Goal: Task Accomplishment & Management: Use online tool/utility

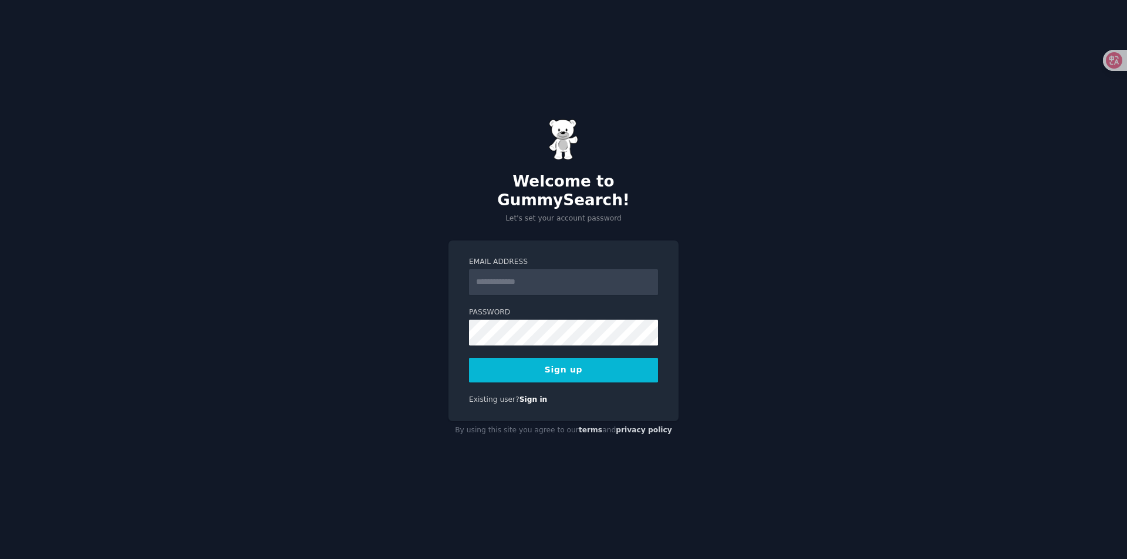
click at [573, 279] on input "Email Address" at bounding box center [563, 282] width 189 height 26
click at [701, 279] on div "Welcome to GummySearch! Let's set your account password Email Address Password …" at bounding box center [563, 279] width 1127 height 559
click at [595, 279] on input "Email Address" at bounding box center [563, 282] width 189 height 26
type input "**********"
click at [558, 365] on button "Sign up" at bounding box center [563, 370] width 189 height 25
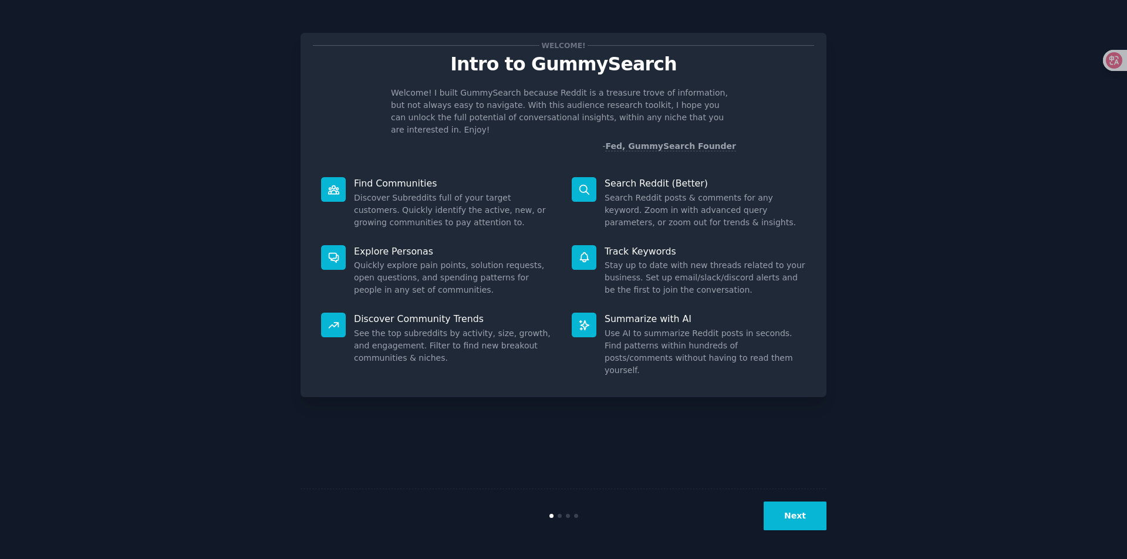
click at [867, 165] on div "Welcome! Intro to GummySearch Welcome! I built GummySearch because Reddit is a …" at bounding box center [563, 279] width 1094 height 527
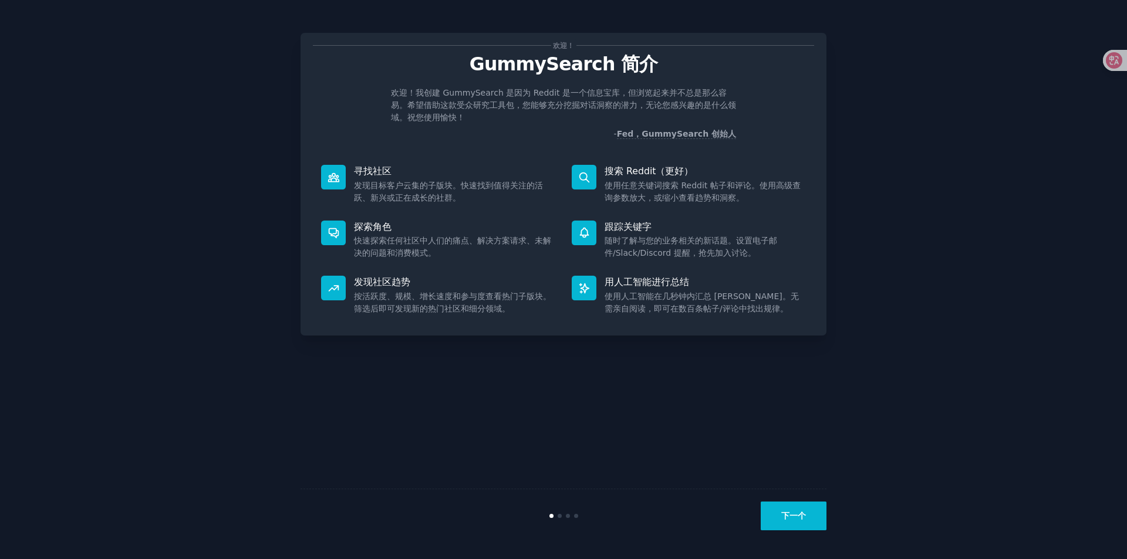
click at [906, 313] on div "欢迎！ GummySearch 简介 欢迎！我创建 GummySearch 是因为 Reddit 是一个信息宝库，但浏览起来并不总是那么容易。希望借助这款受众…" at bounding box center [563, 279] width 1094 height 527
drag, startPoint x: 636, startPoint y: 225, endPoint x: 680, endPoint y: 254, distance: 52.6
click at [680, 254] on div "跟踪关键字 随时了解与您的业务相关的新话题。设置电子邮件/Slack/Discord 提醒，抢先加入讨论。" at bounding box center [689, 240] width 251 height 56
drag, startPoint x: 362, startPoint y: 167, endPoint x: 474, endPoint y: 206, distance: 118.8
click at [474, 206] on div "寻找社区 发现目标客户云集的子版块。快速找到值得关注的活跃、新兴或正在成长的社群。" at bounding box center [438, 185] width 251 height 56
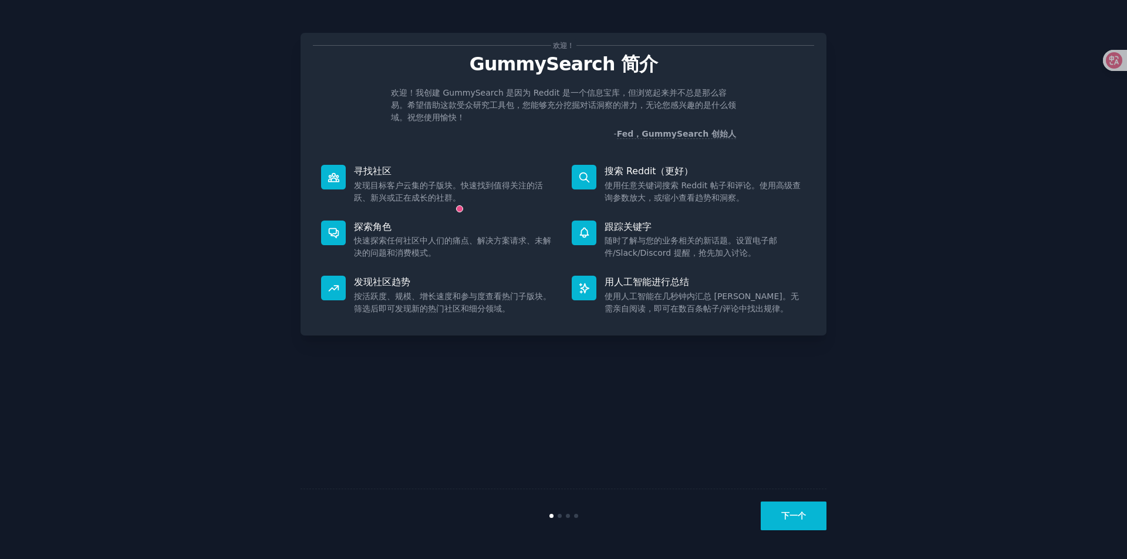
click at [411, 272] on div "发现社区趋势 按活跃度、规模、增长速度和参与度查看热门子版块。筛选后即可发现新的热门社区和细分领域。" at bounding box center [438, 296] width 251 height 56
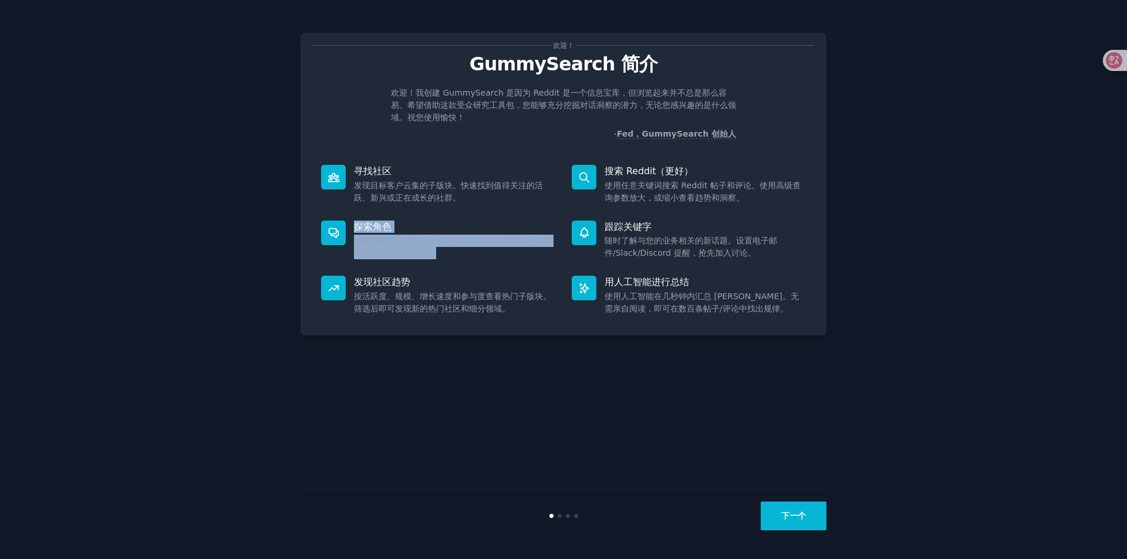
drag, startPoint x: 358, startPoint y: 227, endPoint x: 472, endPoint y: 253, distance: 116.9
click at [472, 253] on div "探索角色 快速探索任何社区中人们的痛点、解决方案请求、未解决的问题和消费模式。" at bounding box center [438, 240] width 251 height 56
click at [383, 188] on font "发现目标客户云集的子版块。快速找到值得关注的活跃、新兴或正在成长的社群。" at bounding box center [448, 192] width 189 height 22
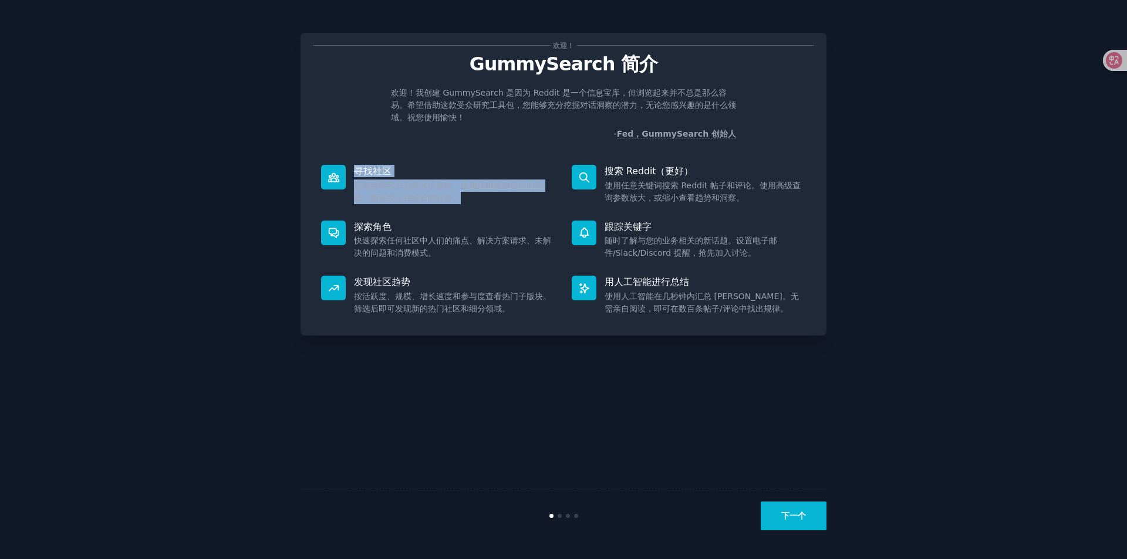
drag, startPoint x: 356, startPoint y: 161, endPoint x: 484, endPoint y: 204, distance: 135.0
click at [484, 204] on div "寻找社区 发现目标客户云集的子版块。快速找到值得关注的活跃、新兴或正在成长的社群。" at bounding box center [438, 185] width 251 height 56
click at [399, 238] on font "快速探索任何社区中人们的痛点、解决方案请求、未解决的问题和消费模式。" at bounding box center [452, 247] width 197 height 22
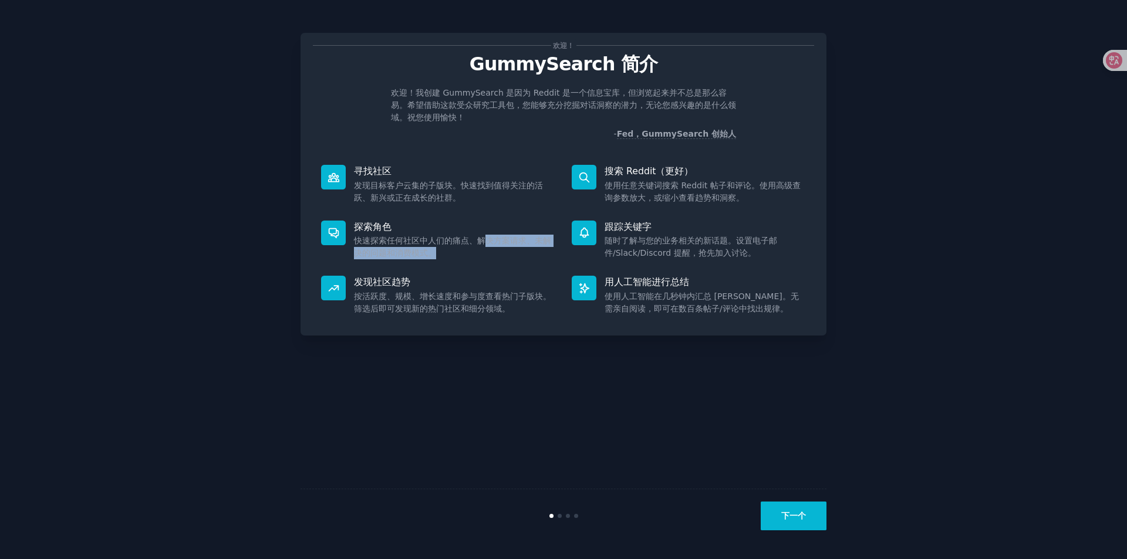
drag, startPoint x: 487, startPoint y: 238, endPoint x: 543, endPoint y: 247, distance: 56.6
click at [543, 247] on dd "快速探索任何社区中人们的痛点、解决方案请求、未解决的问题和消费模式。" at bounding box center [454, 247] width 201 height 25
click at [384, 303] on font "按活跃度、规模、增长速度和参与度查看热门子版块。筛选后即可发现新的热门社区和细分领域。" at bounding box center [452, 303] width 197 height 22
click at [802, 522] on button "下一个" at bounding box center [794, 516] width 66 height 29
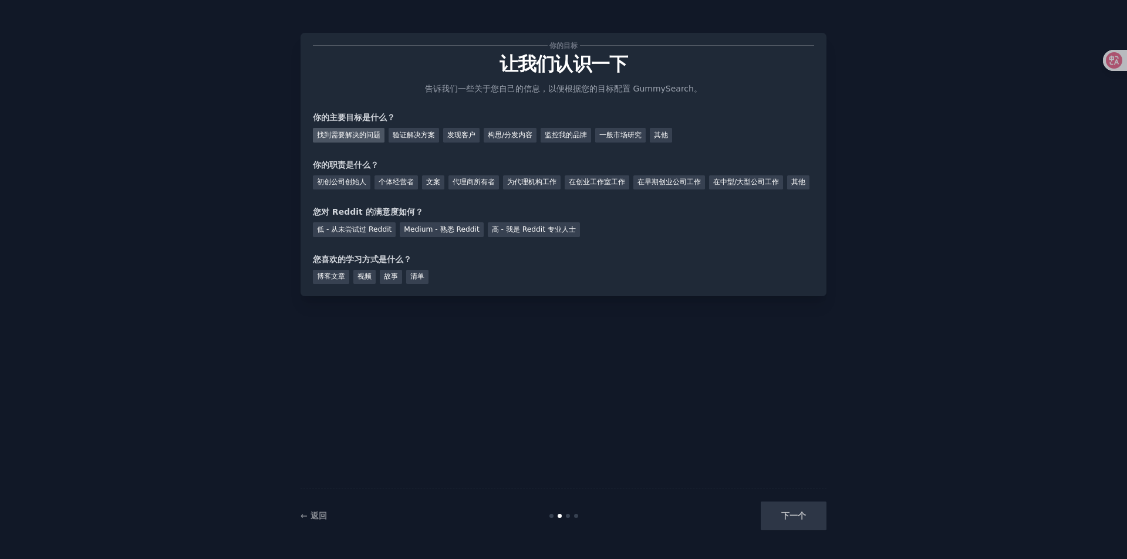
click at [356, 138] on font "找到需要解决的问题" at bounding box center [348, 135] width 63 height 8
click at [471, 137] on font "发现客户" at bounding box center [461, 135] width 28 height 8
click at [370, 137] on font "找到需要解决的问题" at bounding box center [348, 135] width 63 height 8
click at [384, 180] on font "个体经营者" at bounding box center [396, 182] width 35 height 8
click at [366, 234] on font "低 - 从未尝试过 Reddit" at bounding box center [354, 229] width 75 height 8
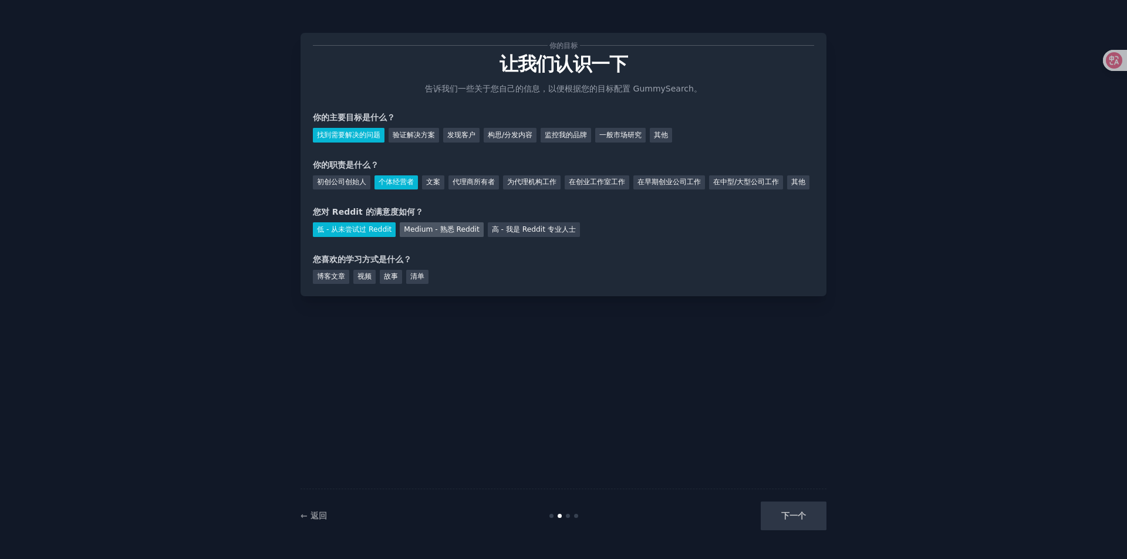
click at [423, 234] on font "Medium - 熟悉 Reddit" at bounding box center [441, 229] width 75 height 8
click at [342, 281] on font "博客文章" at bounding box center [331, 276] width 28 height 8
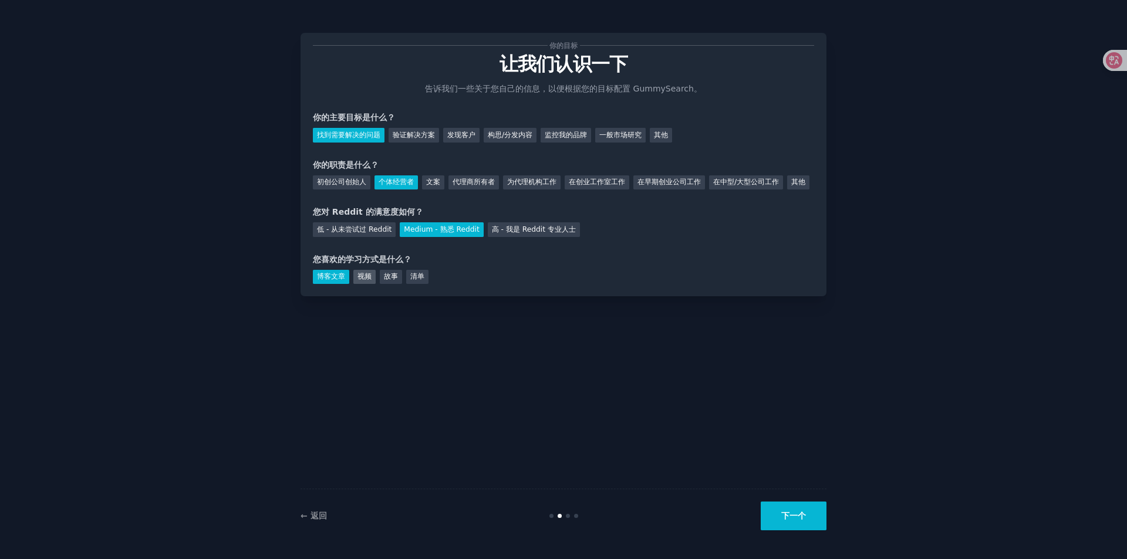
click at [358, 281] on font "视频" at bounding box center [364, 276] width 14 height 8
click at [323, 281] on font "博客文章" at bounding box center [331, 276] width 28 height 8
click at [785, 515] on font "下一个" at bounding box center [793, 515] width 25 height 9
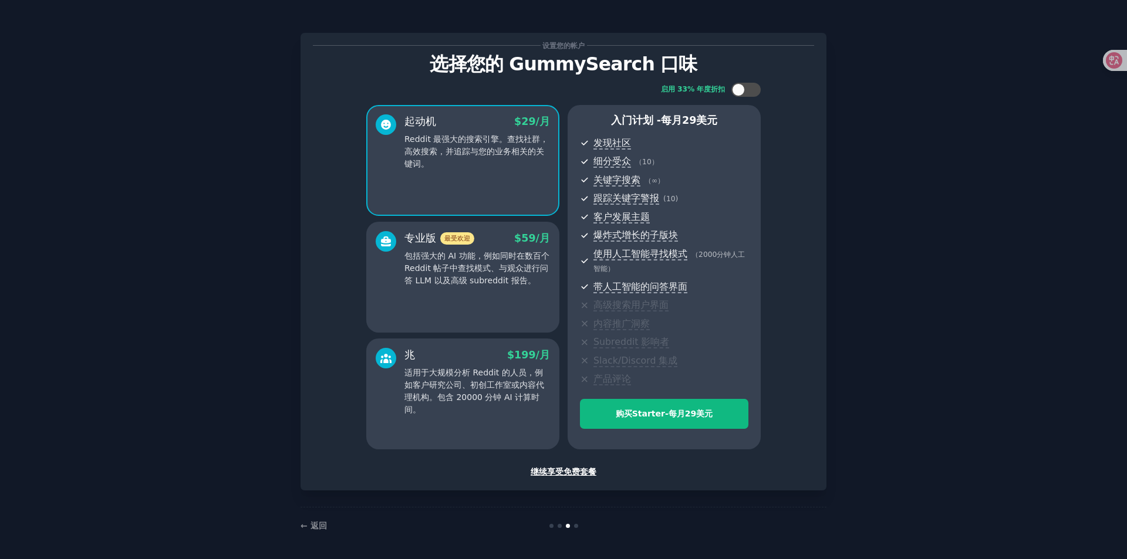
click at [556, 472] on font "继续享受免费套餐" at bounding box center [564, 471] width 66 height 9
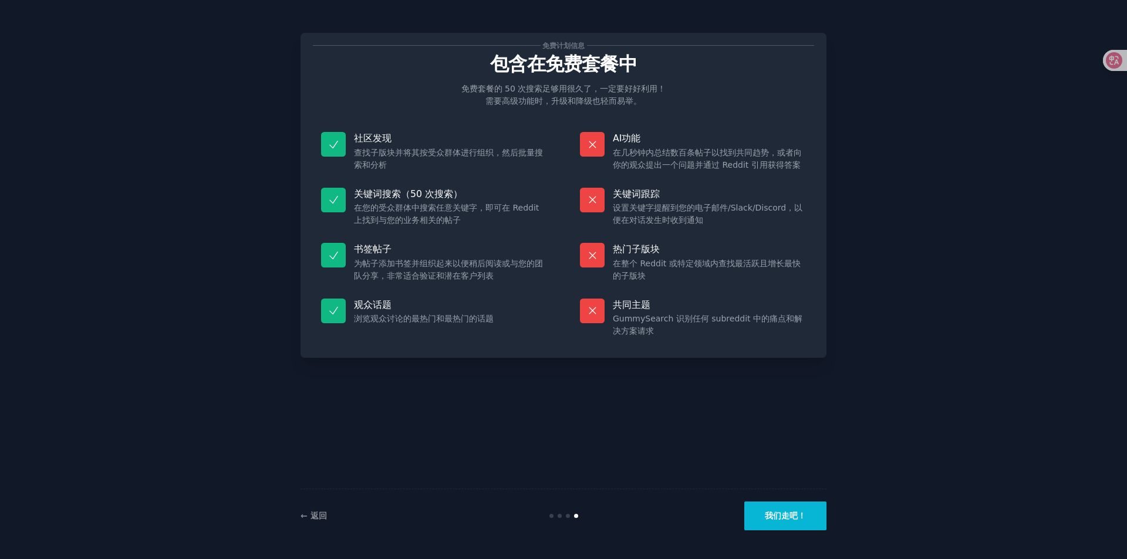
click at [797, 517] on font "我们走吧！" at bounding box center [785, 515] width 41 height 9
